Goal: Task Accomplishment & Management: Complete application form

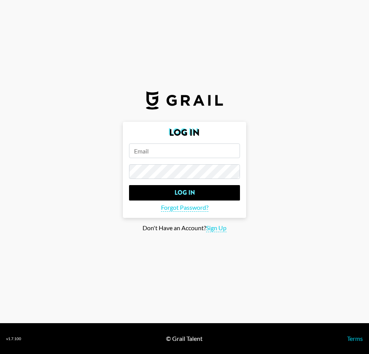
click at [318, 254] on section "Log In Log In Forgot Password? Don't Have an Account? Sign Up" at bounding box center [184, 161] width 369 height 323
click at [163, 157] on input "email" at bounding box center [184, 150] width 111 height 15
click at [217, 227] on span "Sign Up" at bounding box center [216, 228] width 20 height 8
type input "Sign Up"
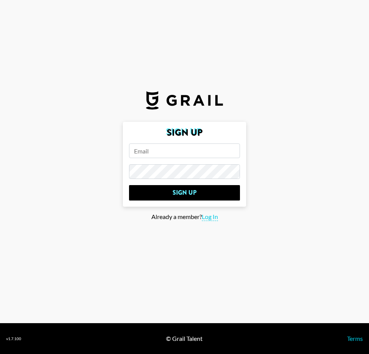
click at [187, 153] on input "email" at bounding box center [184, 150] width 111 height 15
click at [166, 146] on input "email" at bounding box center [184, 150] width 111 height 15
paste input "[EMAIL_ADDRESS][DOMAIN_NAME]"
type input "[EMAIL_ADDRESS][DOMAIN_NAME]"
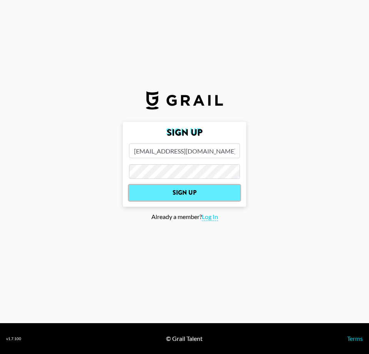
click at [169, 193] on input "Sign Up" at bounding box center [184, 192] width 111 height 15
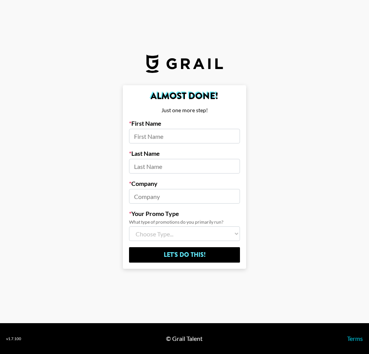
click at [159, 136] on input at bounding box center [184, 136] width 111 height 15
type input "[PERSON_NAME]"
click at [166, 165] on input at bounding box center [184, 166] width 111 height 15
type input "[PERSON_NAME]"
click at [165, 192] on input at bounding box center [184, 196] width 111 height 15
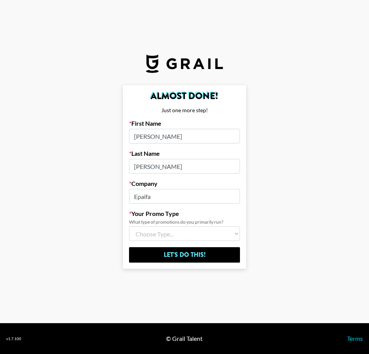
type input "Epaifa"
click at [221, 232] on select "Choose Type... Song Promos Brand Promos Both (I work at an Agency)" at bounding box center [184, 233] width 111 height 15
click at [129, 226] on select "Choose Type... Song Promos Brand Promos Both (I work at an Agency)" at bounding box center [184, 233] width 111 height 15
click at [191, 234] on select "Choose Type... Song Promos Brand Promos Both (I work at an Agency)" at bounding box center [184, 233] width 111 height 15
select select "Multi"
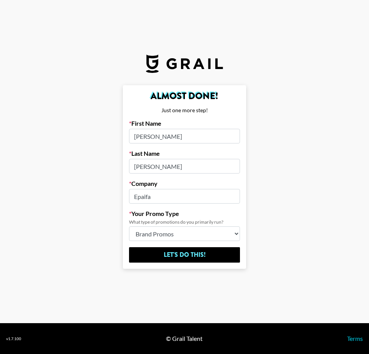
click at [129, 226] on select "Choose Type... Song Promos Brand Promos Both (I work at an Agency)" at bounding box center [184, 233] width 111 height 15
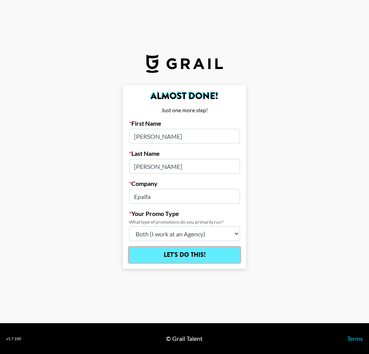
click at [179, 254] on input "Let's Do This!" at bounding box center [184, 254] width 111 height 15
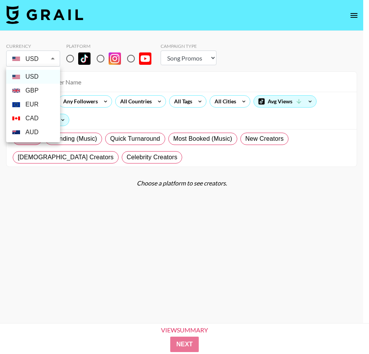
click at [49, 59] on body "Currency USD USD ​ Platform Campaign Type Choose Type... Song Promos Brand Prom…" at bounding box center [184, 189] width 369 height 379
click at [49, 59] on div at bounding box center [184, 177] width 369 height 354
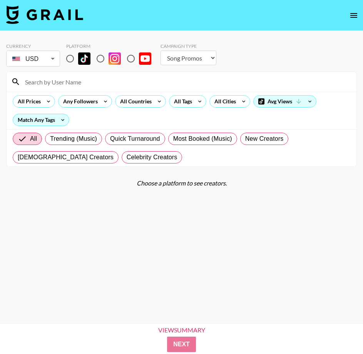
click at [204, 60] on select "Choose Type... Song Promos Brand Promos" at bounding box center [189, 57] width 56 height 15
select select "Brand"
click at [161, 50] on select "Choose Type... Song Promos Brand Promos" at bounding box center [189, 57] width 56 height 15
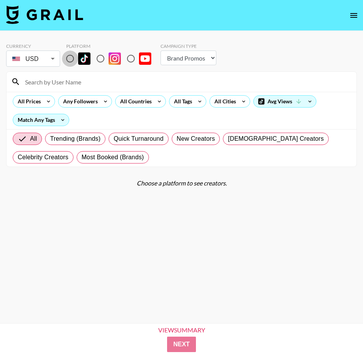
click at [72, 56] on input "radio" at bounding box center [70, 58] width 16 height 16
radio input "true"
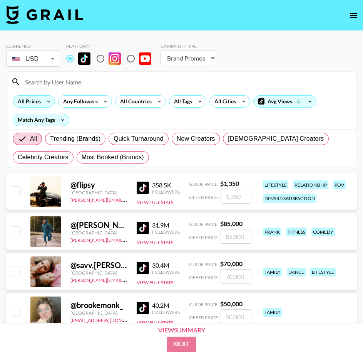
click at [39, 105] on div "All Prices" at bounding box center [27, 102] width 29 height 12
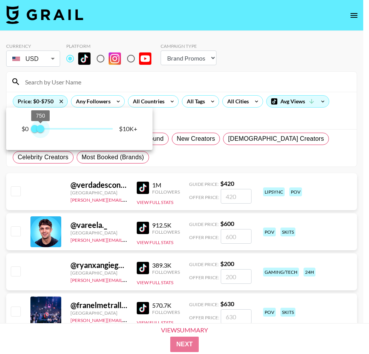
drag, startPoint x: 112, startPoint y: 130, endPoint x: 40, endPoint y: 133, distance: 71.8
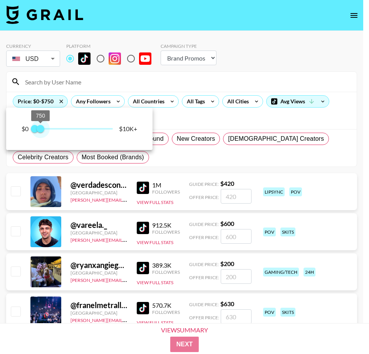
click at [40, 133] on span "750" at bounding box center [41, 129] width 8 height 8
type input "500"
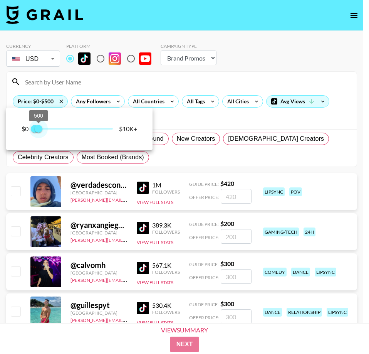
click at [39, 128] on span "500" at bounding box center [39, 129] width 8 height 8
click at [214, 76] on div at bounding box center [184, 177] width 369 height 354
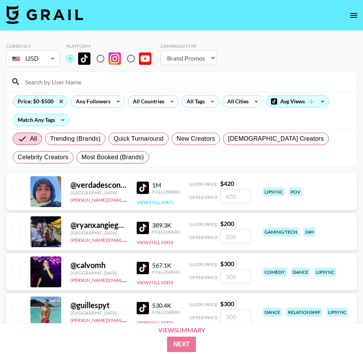
click at [148, 202] on button "View Full Stats" at bounding box center [155, 202] width 37 height 6
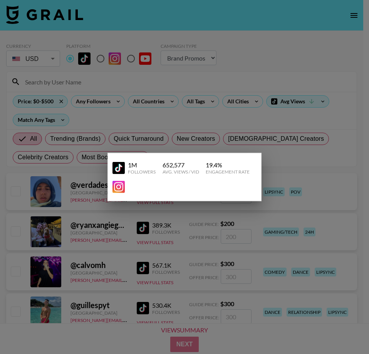
click at [140, 171] on div "Followers" at bounding box center [142, 172] width 28 height 6
click at [120, 167] on img at bounding box center [119, 168] width 12 height 12
click at [219, 116] on div at bounding box center [184, 177] width 369 height 354
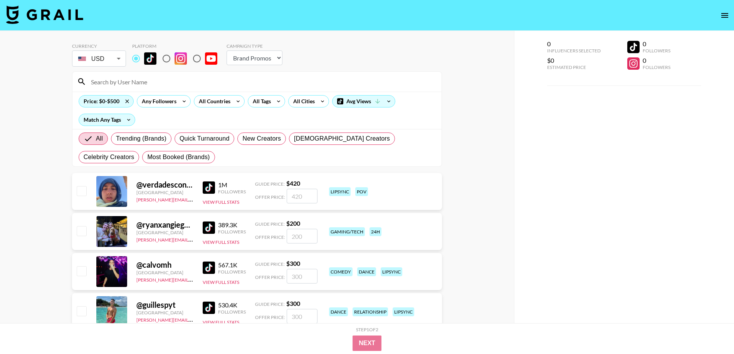
click at [215, 104] on div "All Countries" at bounding box center [213, 102] width 38 height 12
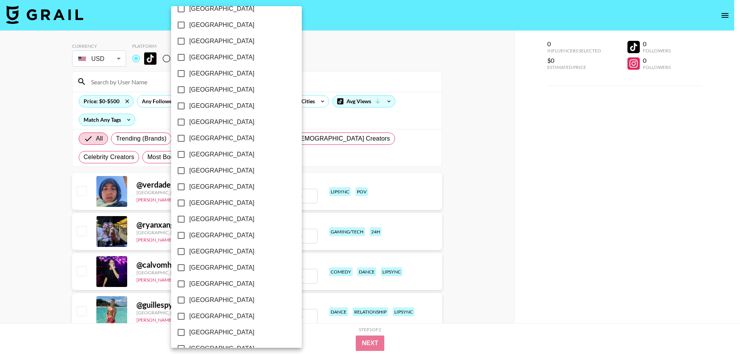
scroll to position [545, 0]
click at [214, 318] on span "[GEOGRAPHIC_DATA]" at bounding box center [221, 317] width 65 height 9
click at [189, 318] on input "[GEOGRAPHIC_DATA]" at bounding box center [181, 318] width 16 height 16
checkbox input "true"
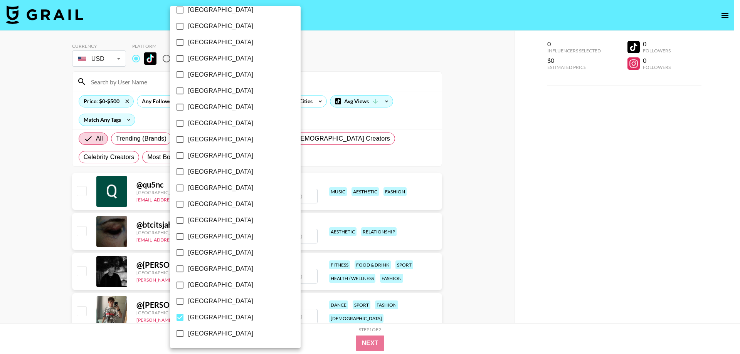
click at [369, 184] on div at bounding box center [370, 177] width 740 height 354
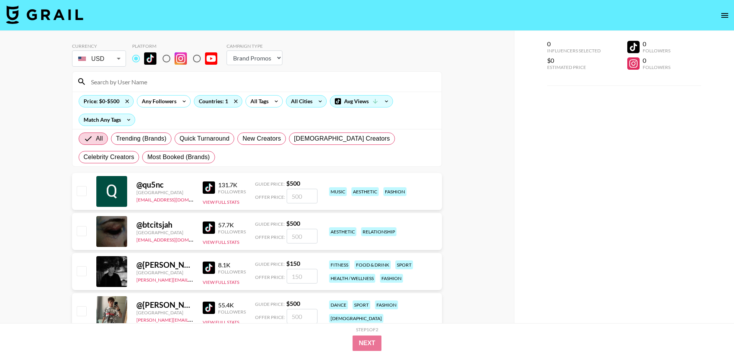
click at [300, 104] on div "All Cities" at bounding box center [300, 102] width 28 height 12
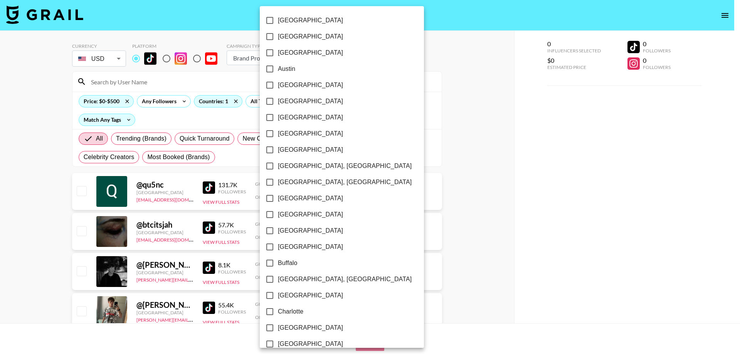
click at [235, 120] on div at bounding box center [370, 177] width 740 height 354
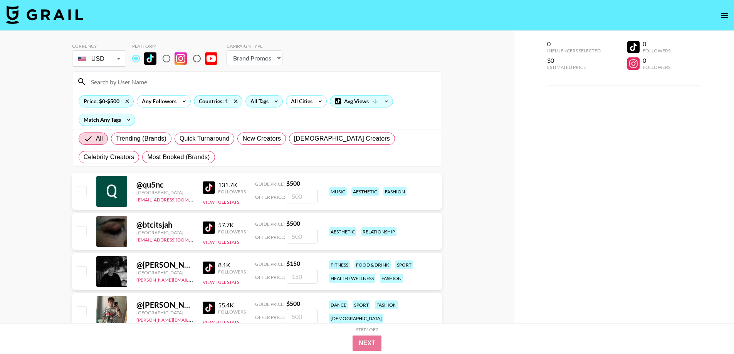
click at [256, 103] on div "All Tags" at bounding box center [258, 102] width 24 height 12
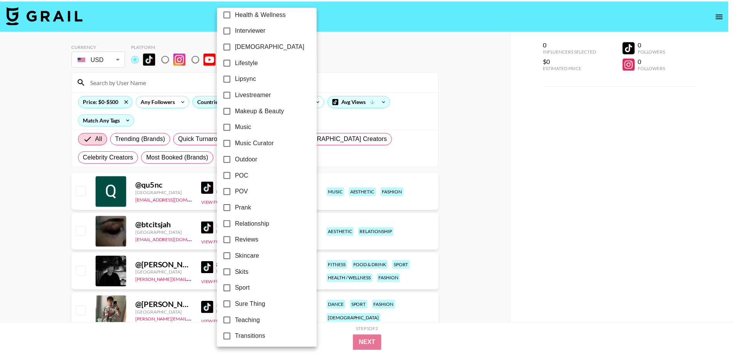
scroll to position [383, 0]
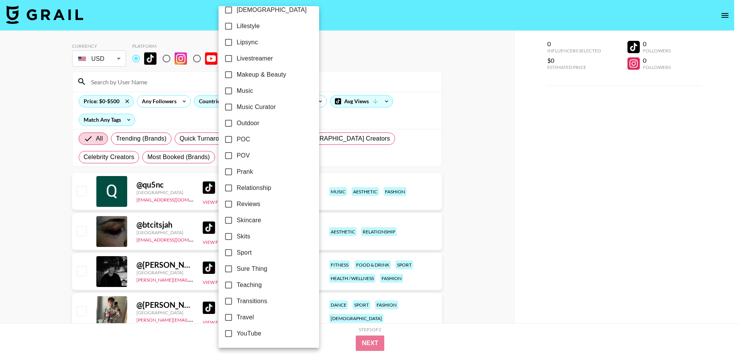
click at [337, 119] on div at bounding box center [370, 177] width 740 height 354
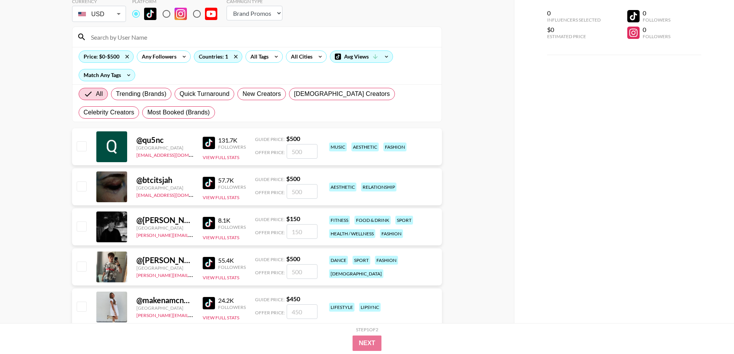
scroll to position [39, 0]
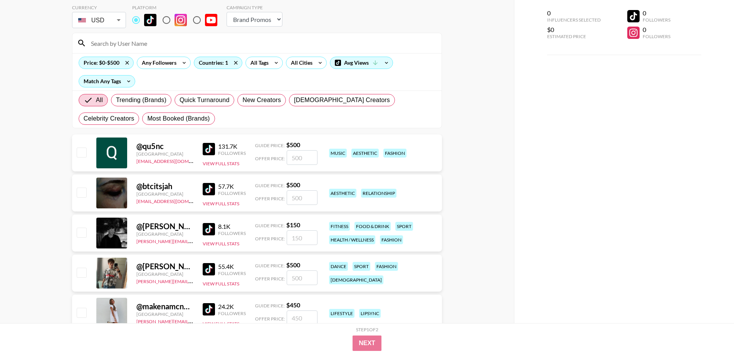
click at [162, 184] on div "@ btcitsjah" at bounding box center [164, 187] width 57 height 10
click at [214, 193] on img at bounding box center [209, 189] width 12 height 12
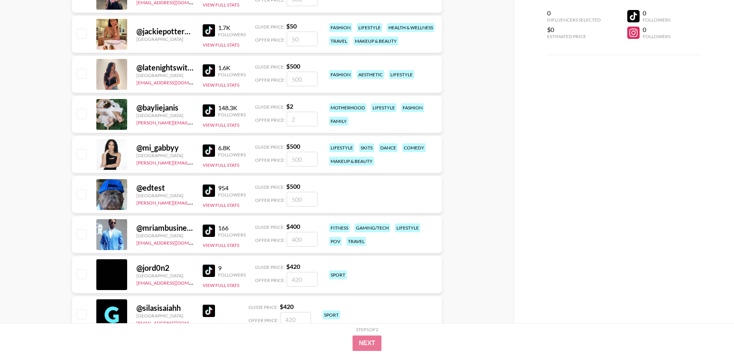
scroll to position [3224, 0]
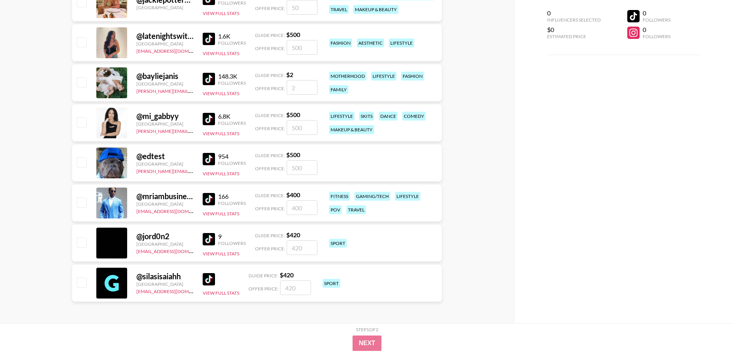
click at [150, 236] on div "@ jord0n2" at bounding box center [164, 237] width 57 height 10
click at [212, 236] on img at bounding box center [209, 239] width 12 height 12
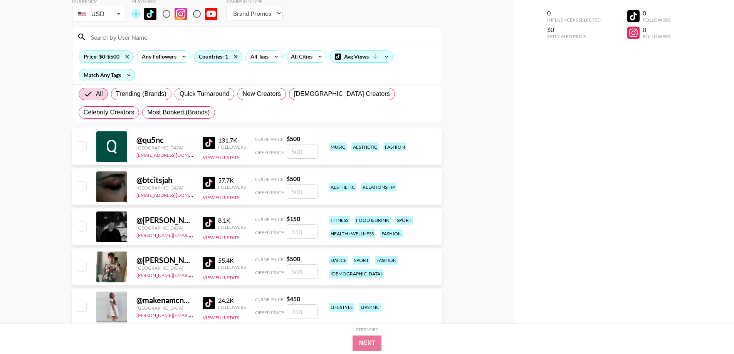
scroll to position [0, 0]
